Goal: Transaction & Acquisition: Purchase product/service

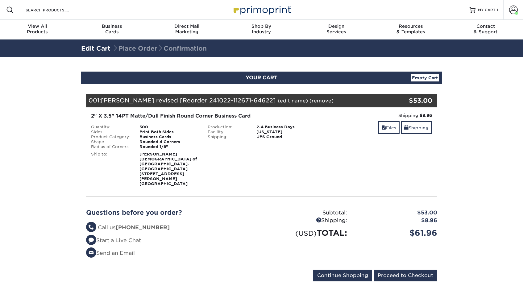
click at [484, 153] on section "YOUR CART Empty Cart Your Cart is Empty View Account Active Orders Order Histor…" at bounding box center [261, 180] width 523 height 247
click at [400, 270] on input "Proceed to Checkout" at bounding box center [405, 276] width 64 height 12
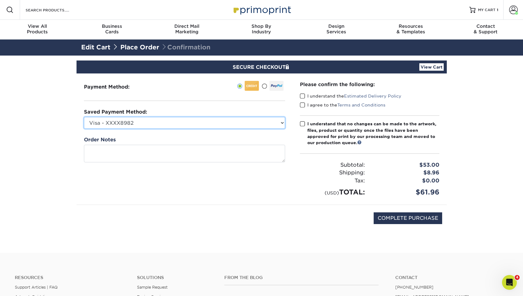
select select "71235"
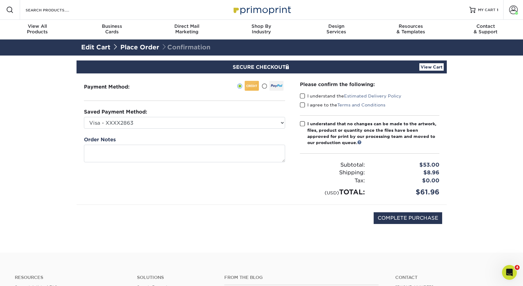
click at [302, 97] on span at bounding box center [302, 96] width 5 height 6
click at [0, 0] on input "I understand the Estimated Delivery Policy" at bounding box center [0, 0] width 0 height 0
click at [303, 104] on span at bounding box center [302, 105] width 5 height 6
click at [0, 0] on input "I agree to the Terms and Conditions" at bounding box center [0, 0] width 0 height 0
click at [300, 122] on span at bounding box center [302, 124] width 5 height 6
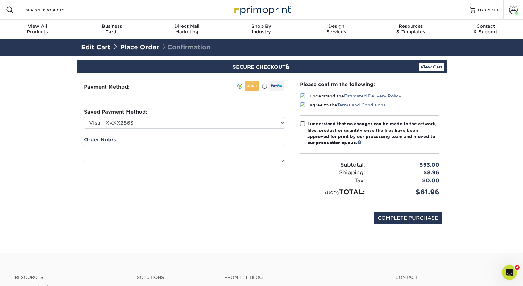
click at [0, 0] on input "I understand that no changes can be made to the artwork, files, product or quan…" at bounding box center [0, 0] width 0 height 0
click at [406, 218] on input "COMPLETE PURCHASE" at bounding box center [407, 218] width 68 height 12
type input "PROCESSING, PLEASE WAIT..."
